Goal: Information Seeking & Learning: Learn about a topic

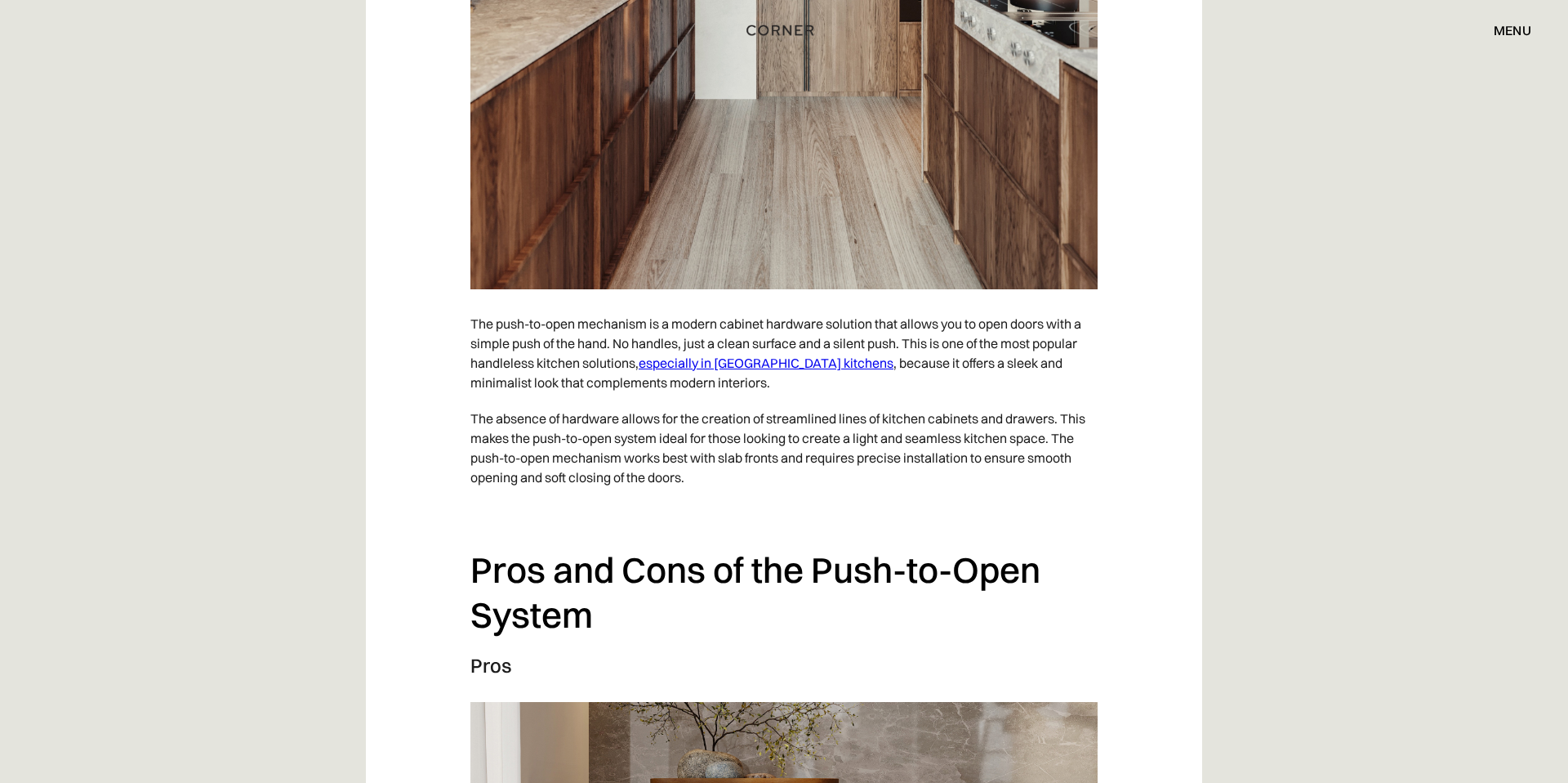
scroll to position [1634, 0]
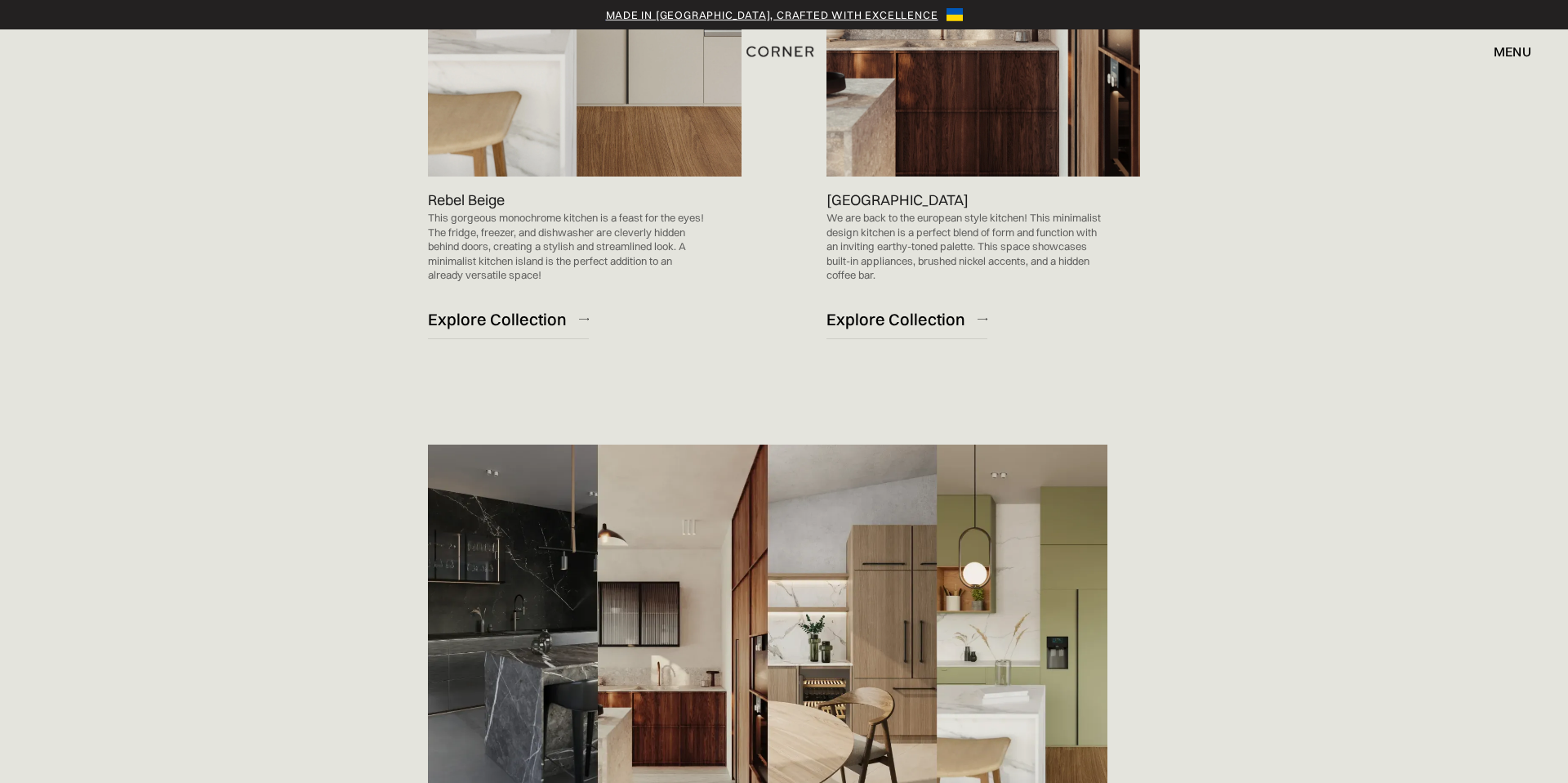
scroll to position [2032, 0]
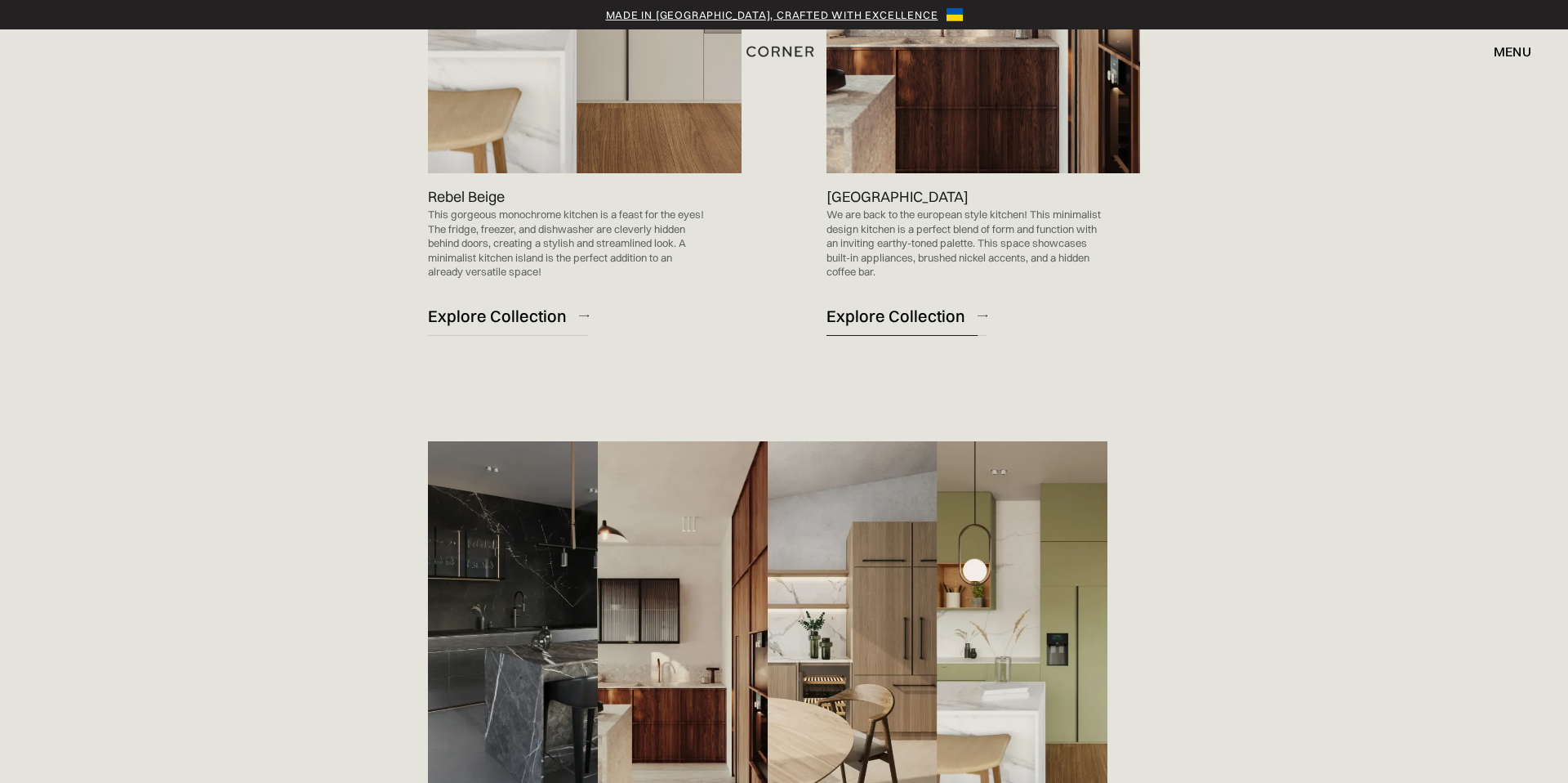
click at [912, 327] on div "Explore Collection" at bounding box center [896, 315] width 139 height 22
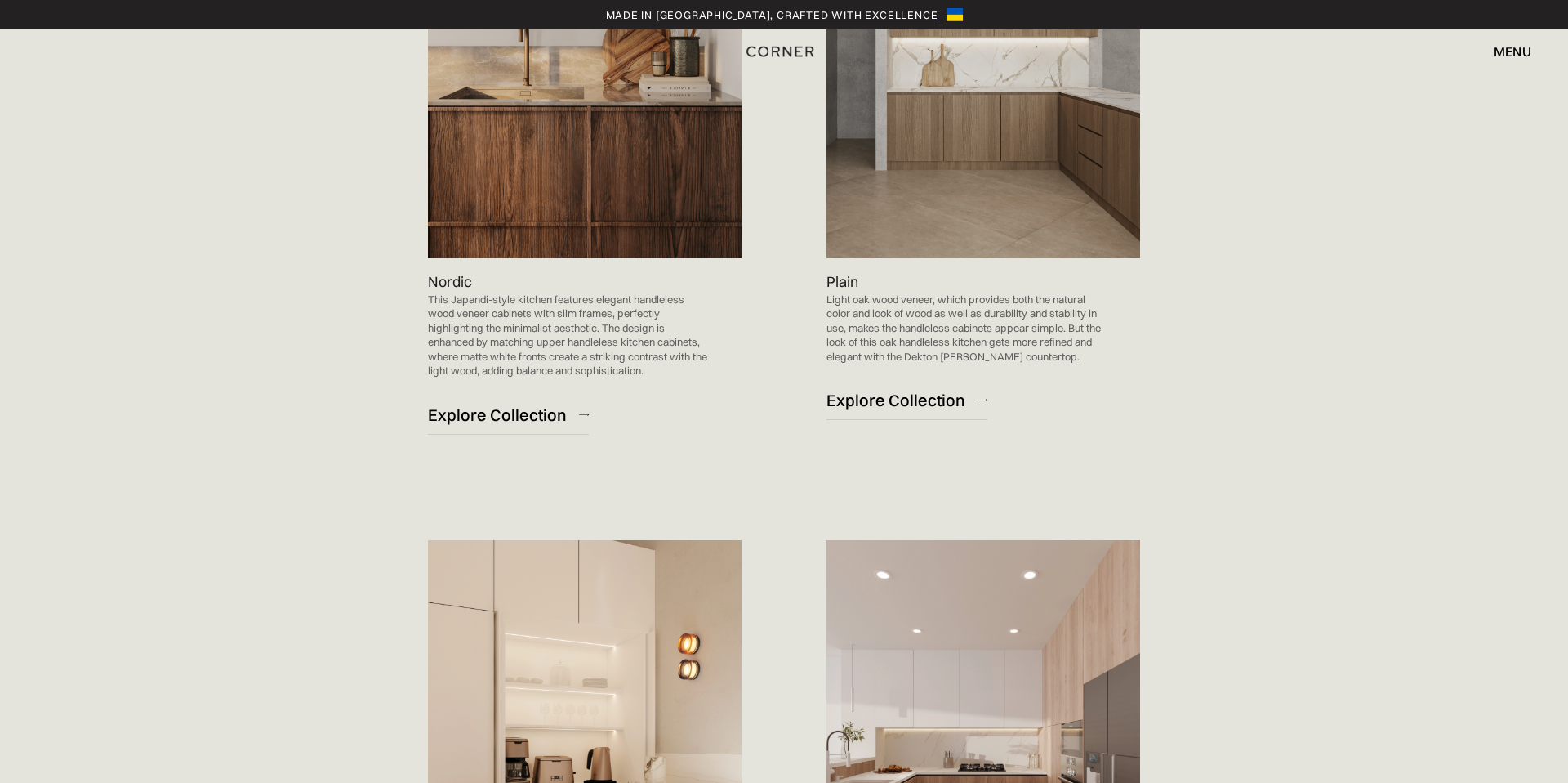
scroll to position [1237, 0]
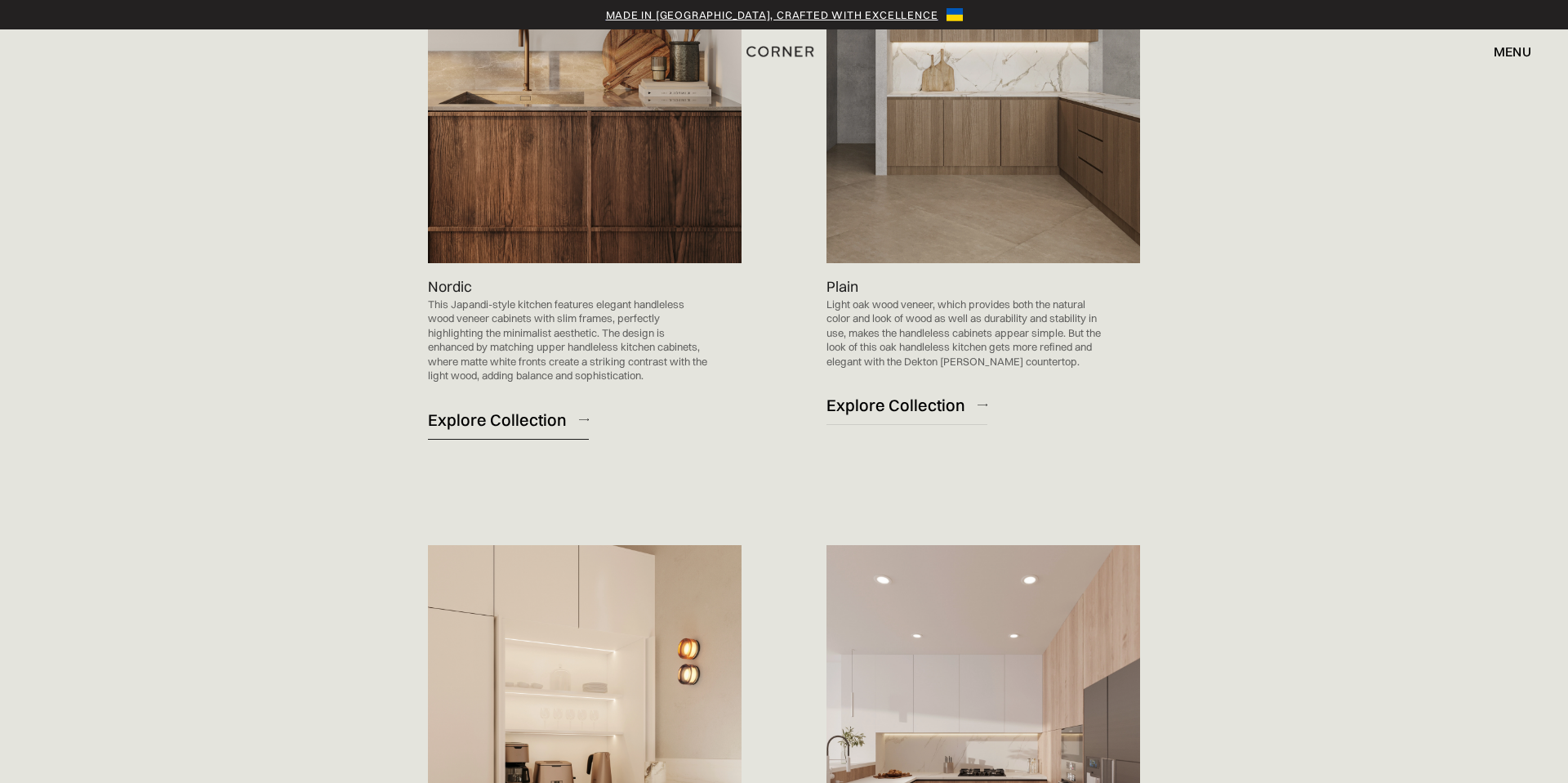
click at [500, 412] on div "Explore Collection" at bounding box center [498, 419] width 139 height 22
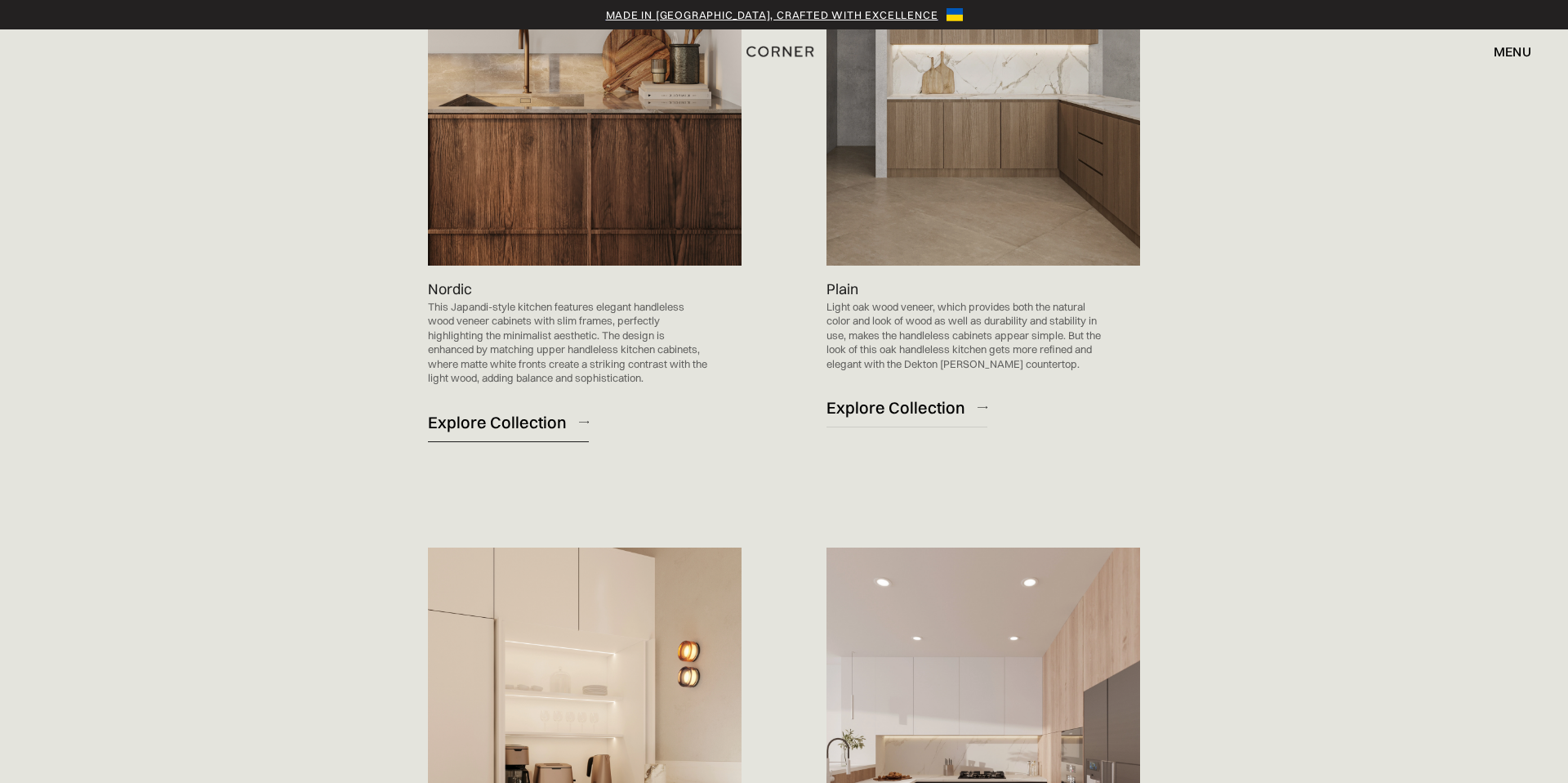
scroll to position [1222, 0]
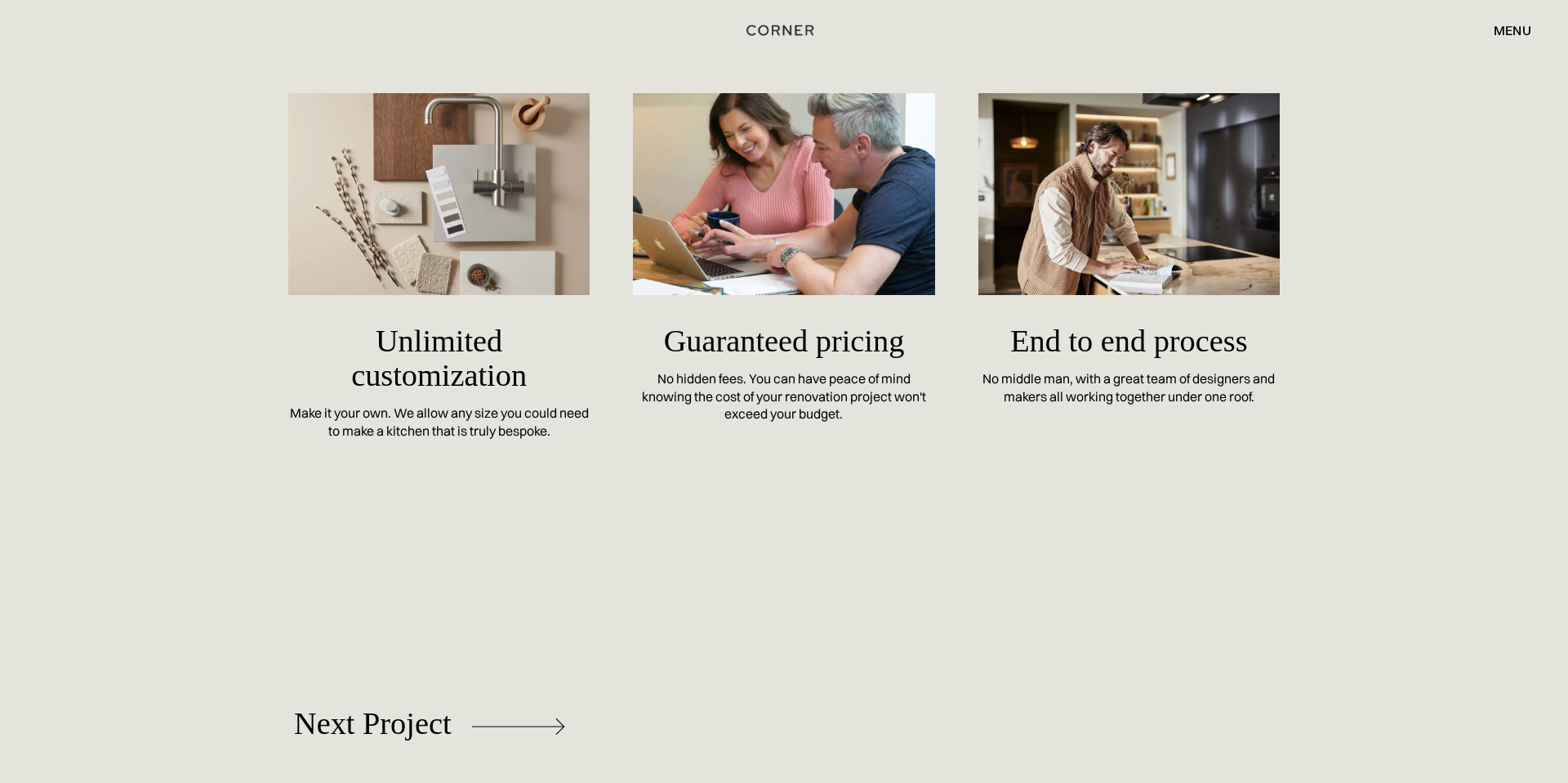
scroll to position [7122, 0]
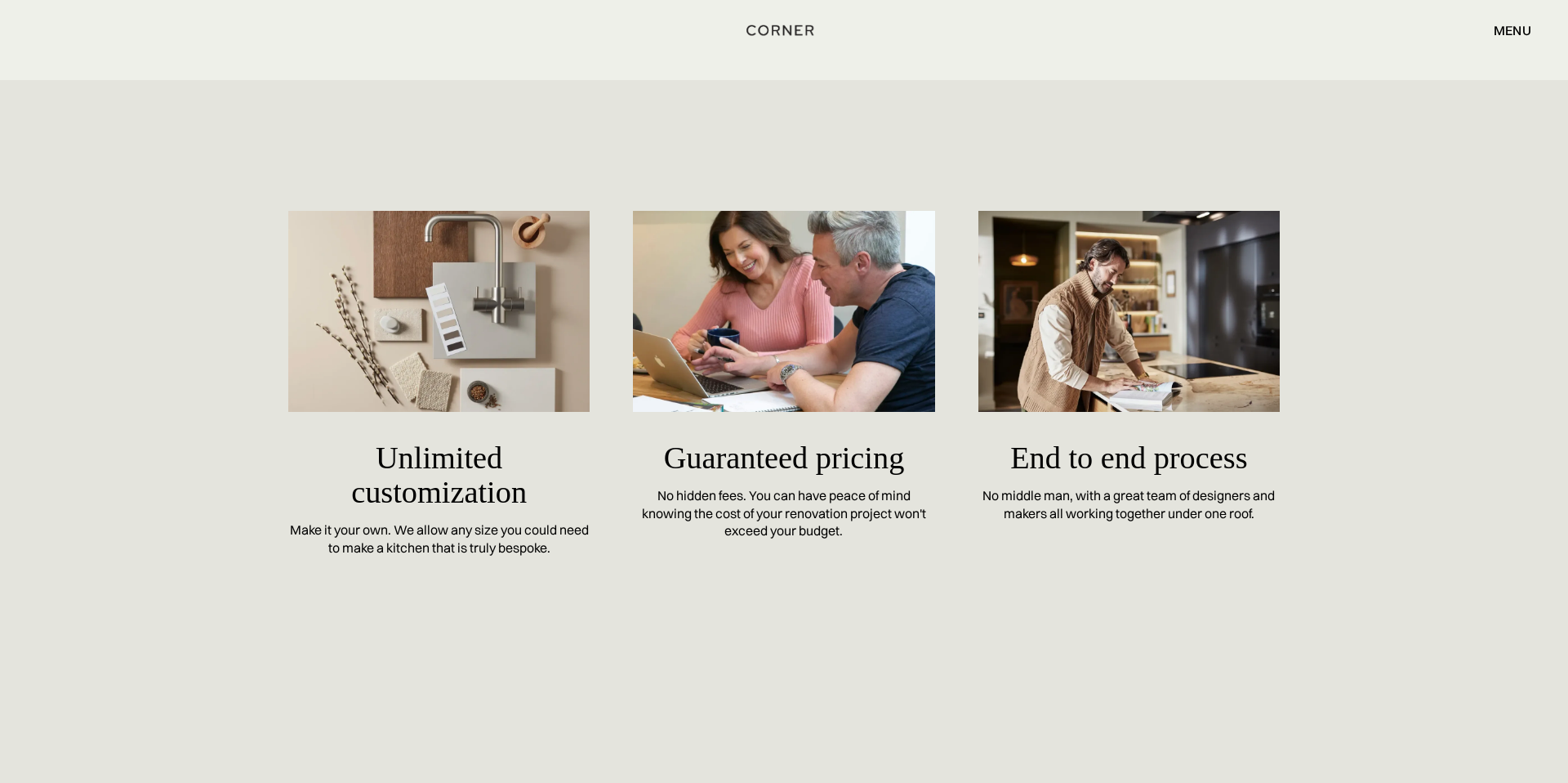
scroll to position [6867, 0]
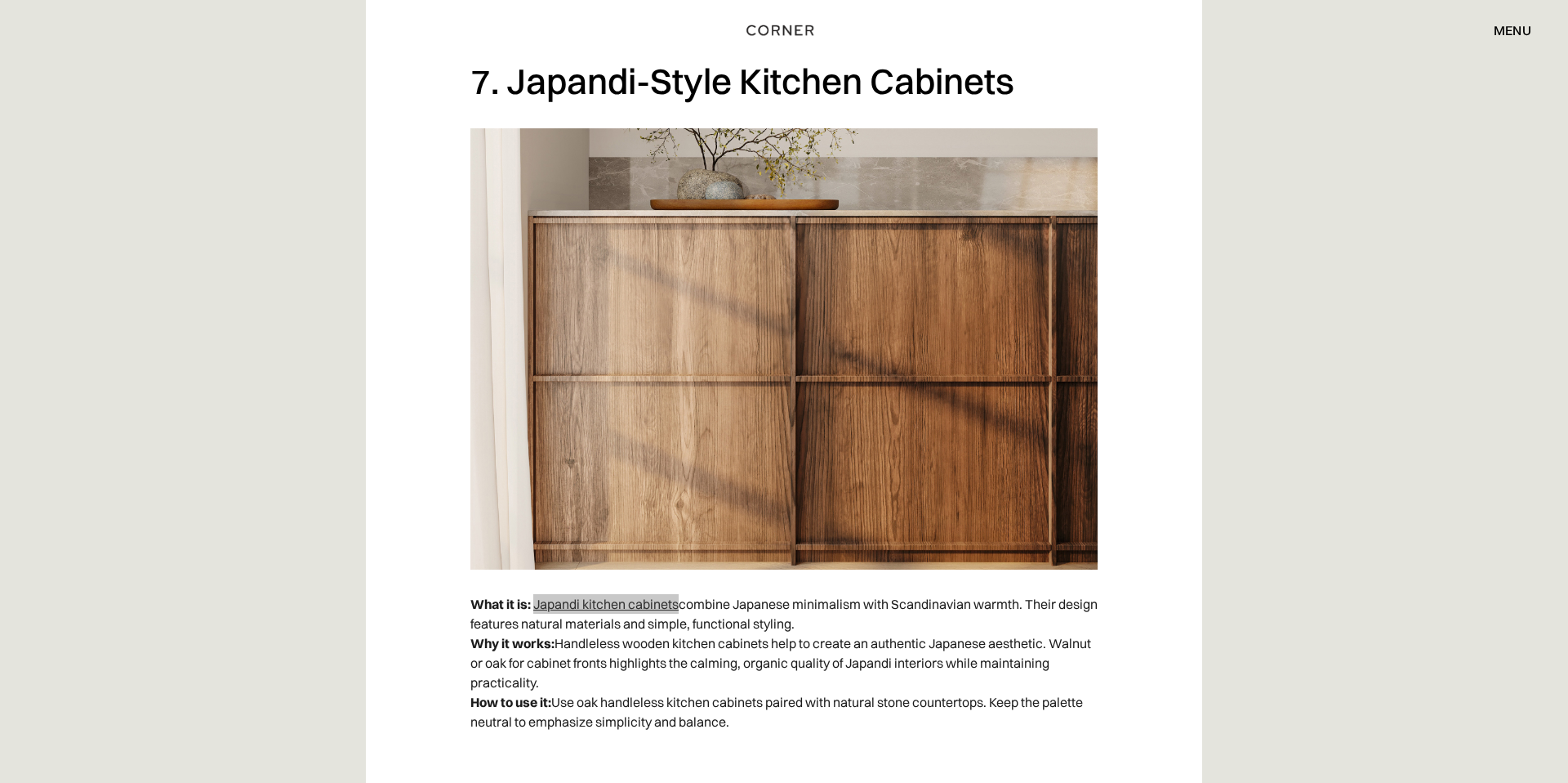
scroll to position [5595, 0]
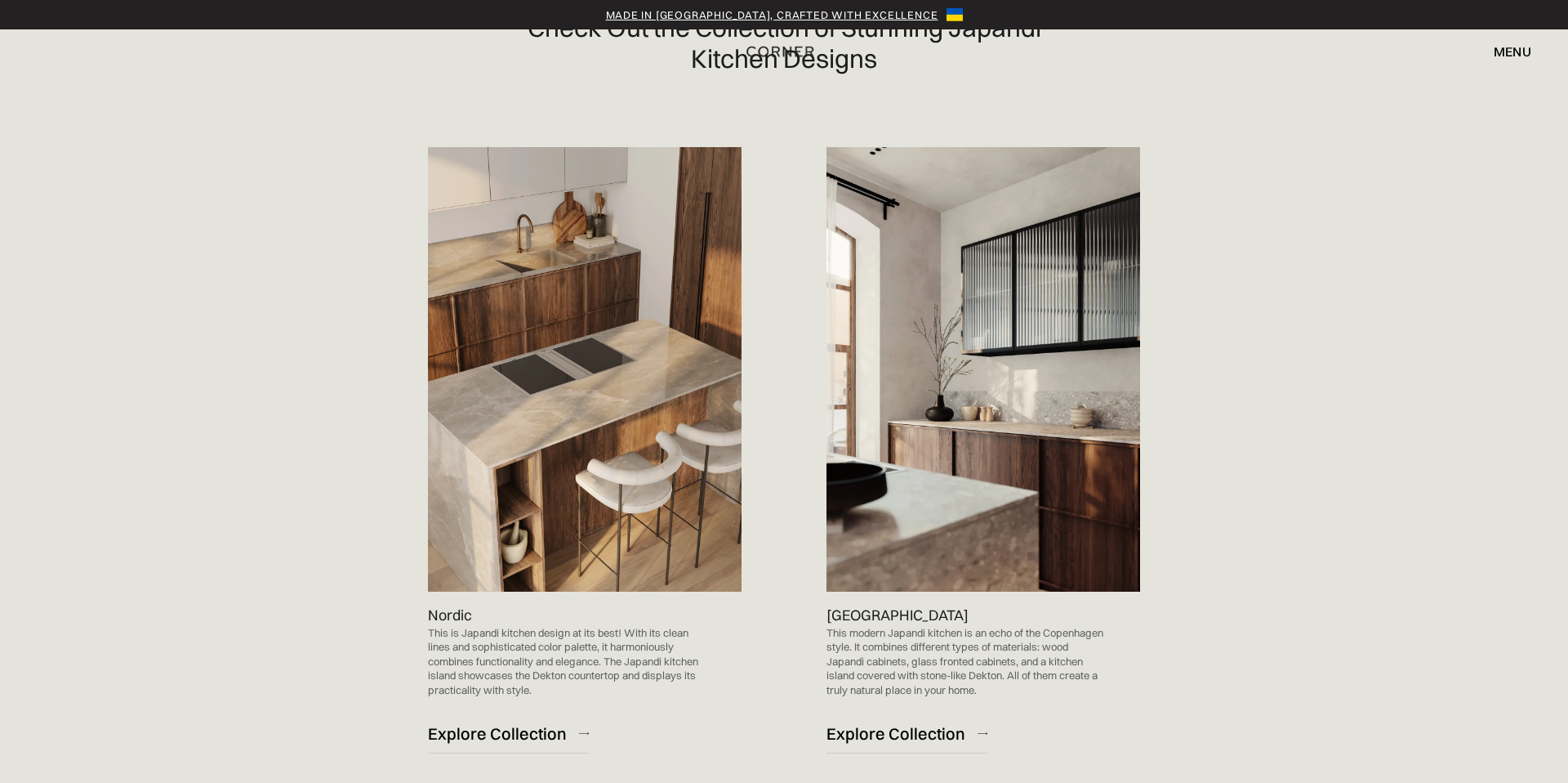
scroll to position [923, 0]
